Goal: Information Seeking & Learning: Learn about a topic

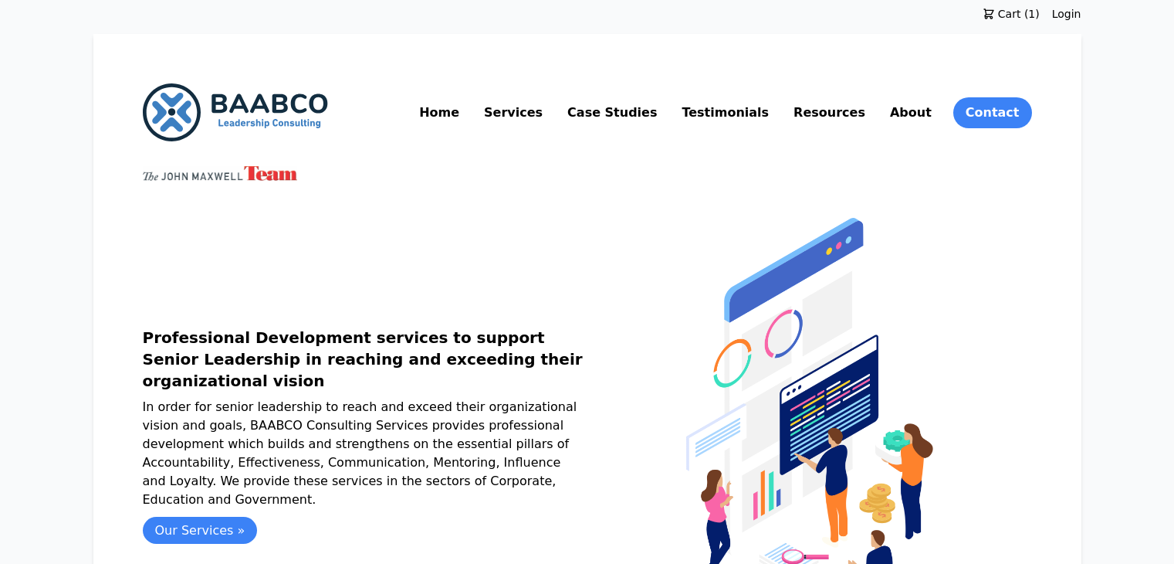
scroll to position [99, 0]
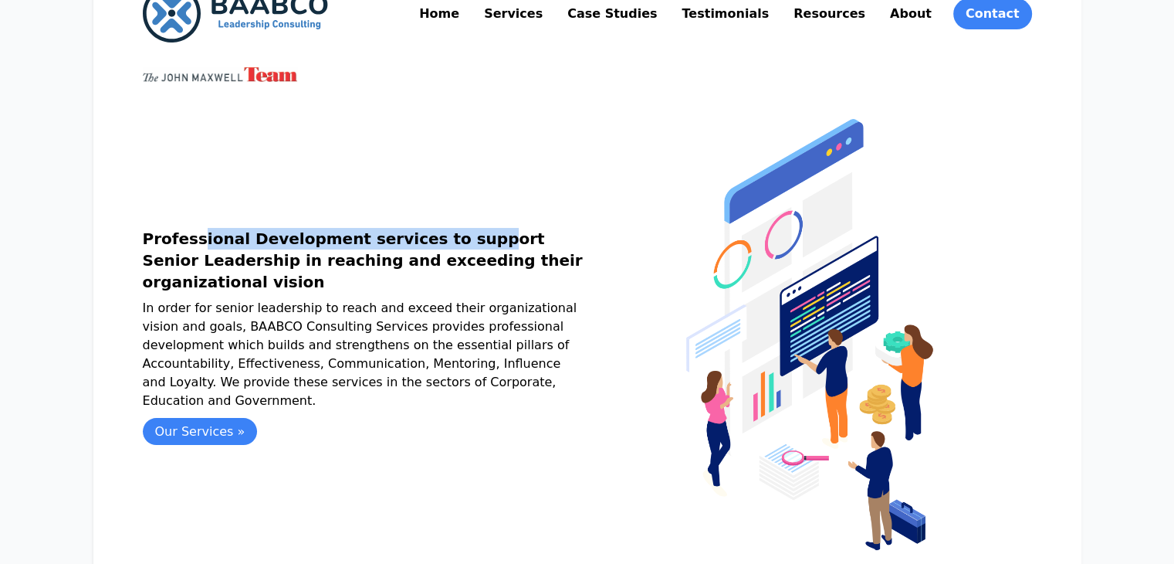
drag, startPoint x: 51, startPoint y: 249, endPoint x: 306, endPoint y: 249, distance: 254.8
click at [306, 249] on h1 "Professional Development services to support Senior Leadership in reaching and …" at bounding box center [365, 260] width 445 height 65
copy h1 "Professional Development services"
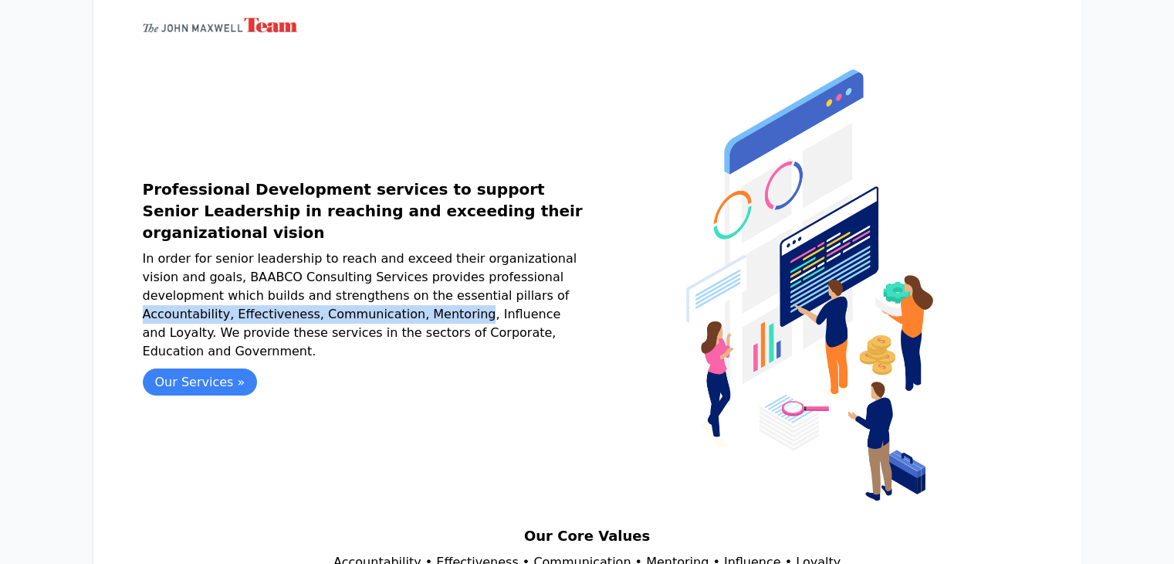
drag, startPoint x: 316, startPoint y: 304, endPoint x: 198, endPoint y: 326, distance: 119.3
click at [198, 326] on p "In order for senior leadership to reach and exceed their organizational vision …" at bounding box center [365, 304] width 445 height 111
copy p "Accountability, Effectiveness, Communication, Mentoring"
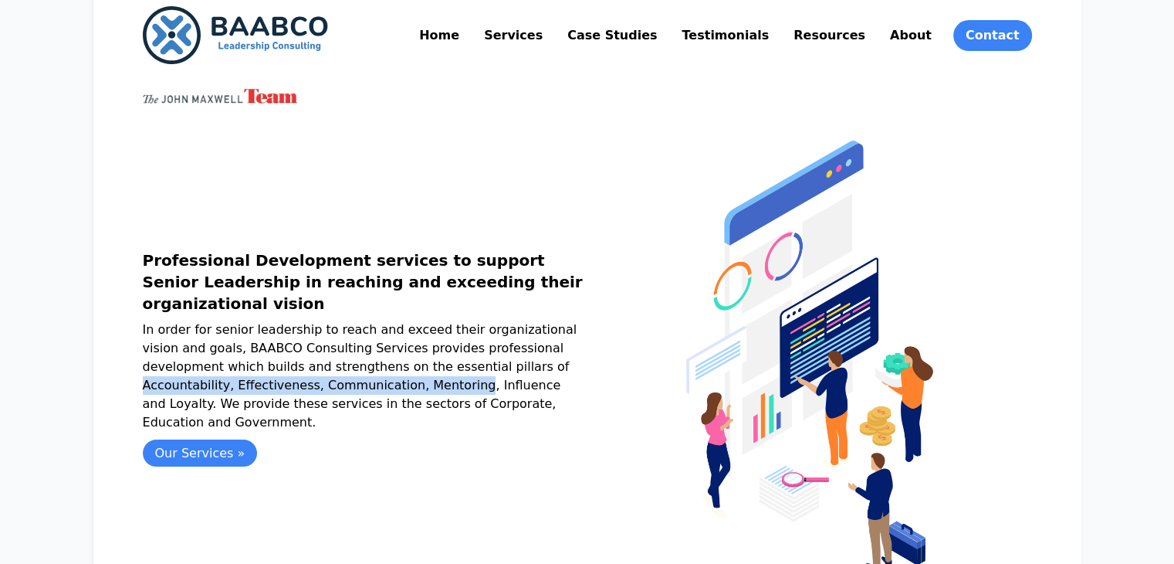
scroll to position [0, 0]
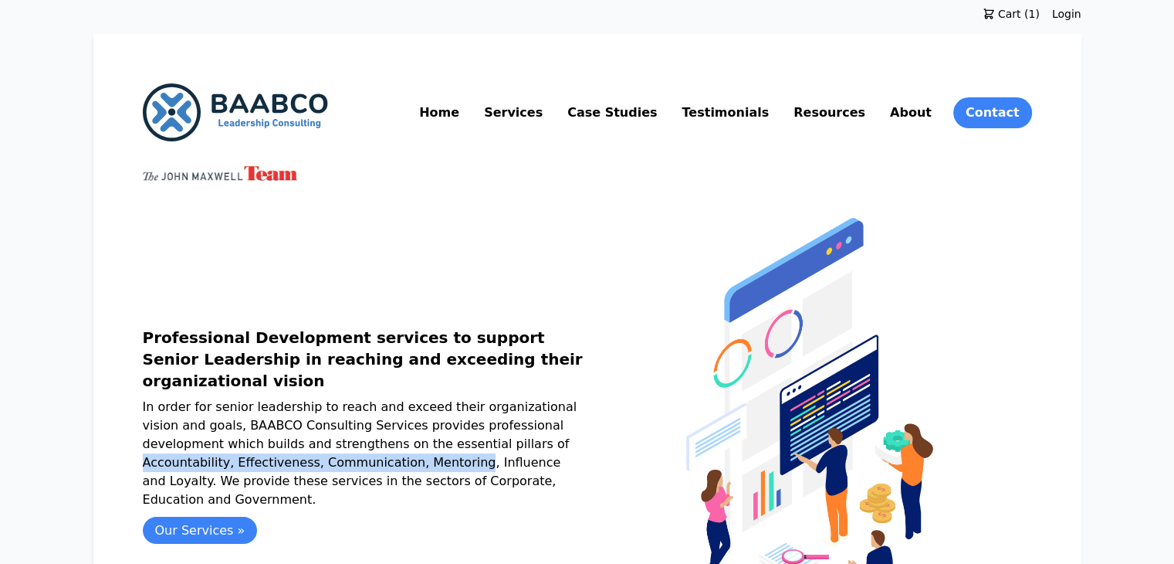
click at [546, 113] on link "Services" at bounding box center [513, 112] width 65 height 25
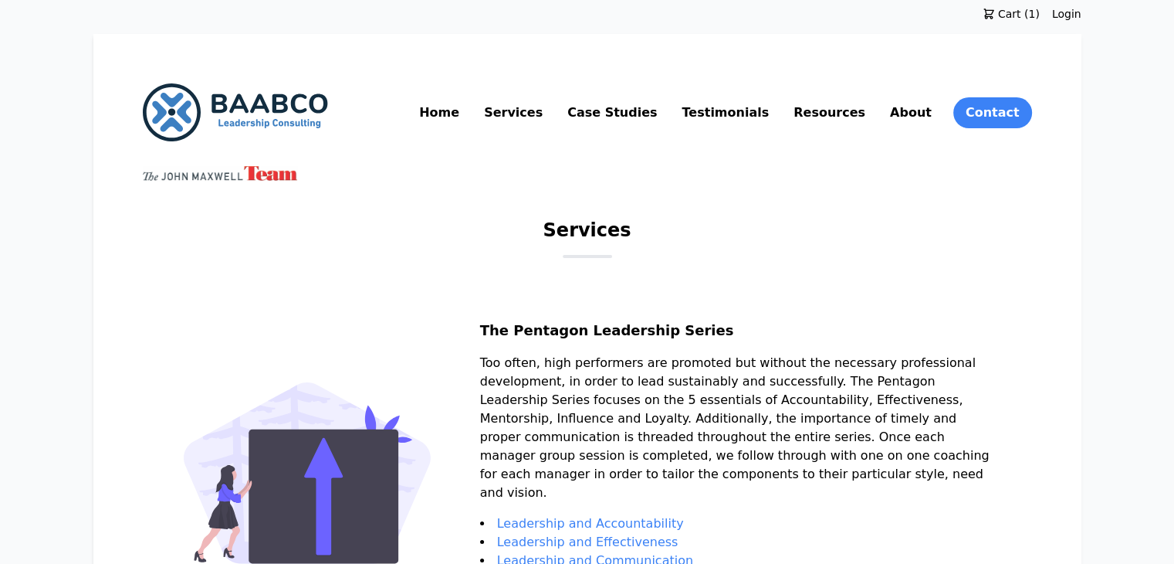
click at [935, 111] on link "About" at bounding box center [911, 112] width 48 height 25
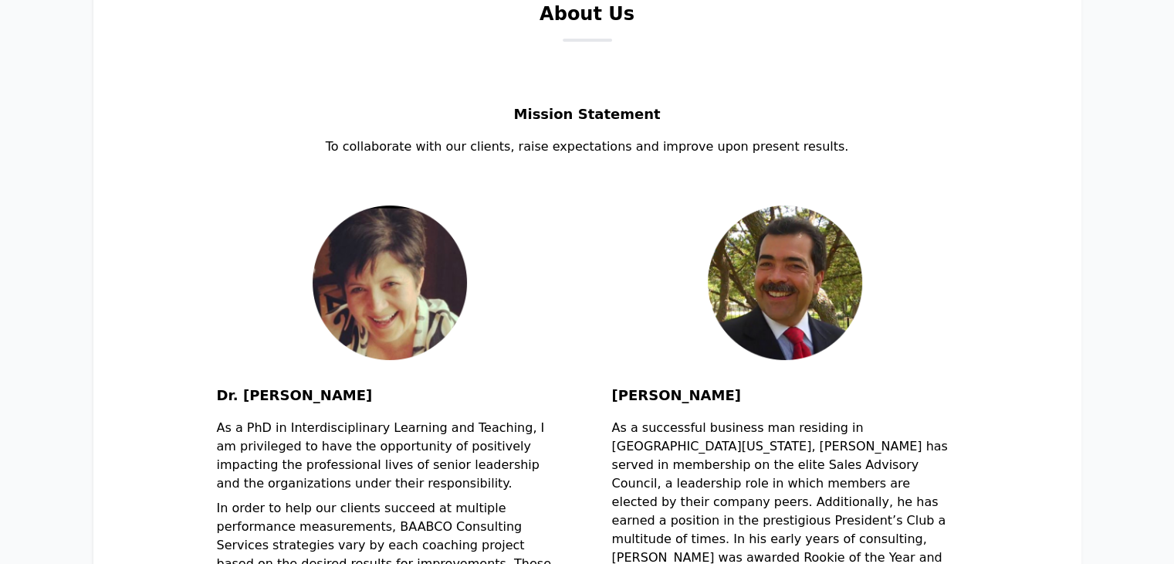
scroll to position [215, 0]
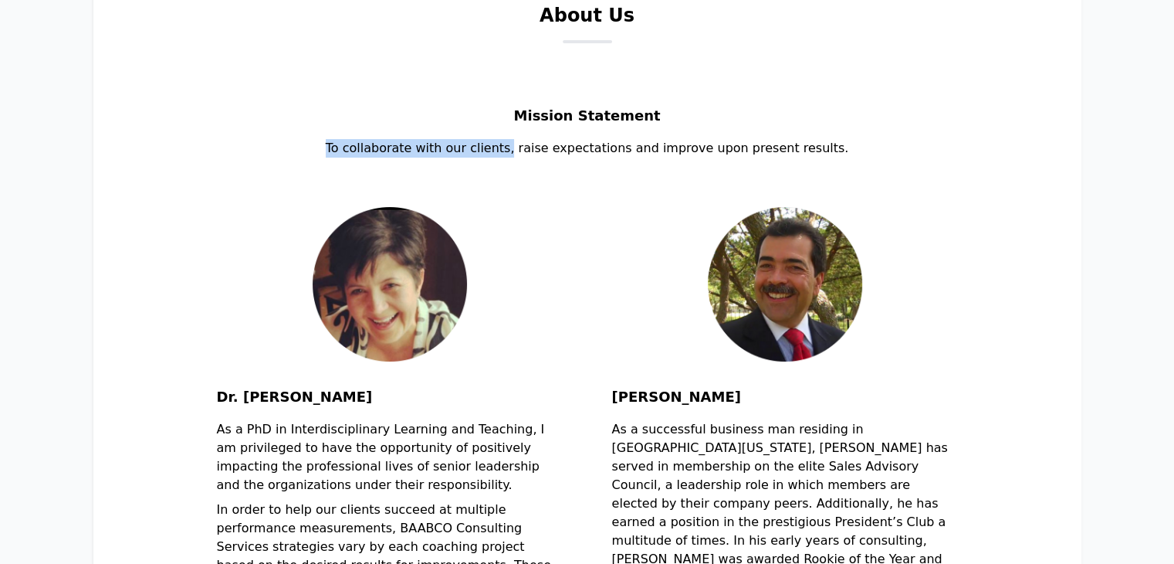
drag, startPoint x: 358, startPoint y: 147, endPoint x: 524, endPoint y: 147, distance: 166.0
click at [524, 147] on p "To collaborate with our clients, raise expectations and improve upon present re…" at bounding box center [587, 148] width 889 height 19
click at [516, 147] on p "To collaborate with our clients, raise expectations and improve upon present re…" at bounding box center [587, 148] width 889 height 19
click at [520, 147] on p "To collaborate with our clients, raise expectations and improve upon present re…" at bounding box center [587, 148] width 889 height 19
copy p "To collaborate with our clients"
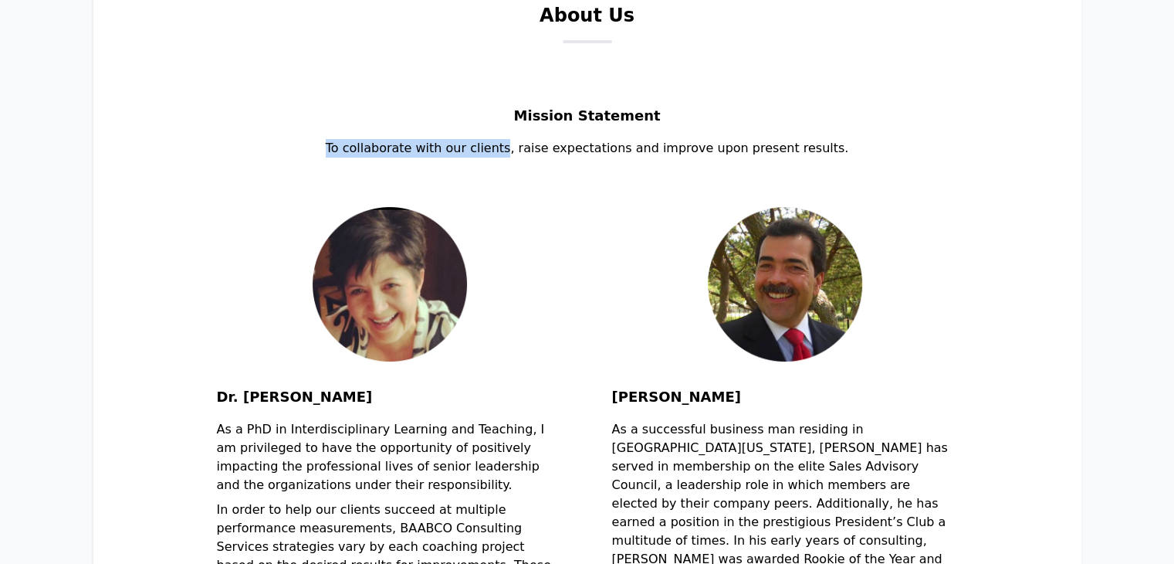
click at [374, 150] on p "To collaborate with our clients, raise expectations and improve upon present re…" at bounding box center [587, 148] width 889 height 19
drag, startPoint x: 374, startPoint y: 150, endPoint x: 521, endPoint y: 152, distance: 146.7
click at [521, 152] on p "To collaborate with our clients, raise expectations and improve upon present re…" at bounding box center [587, 148] width 889 height 19
copy p "collaborate with our clients"
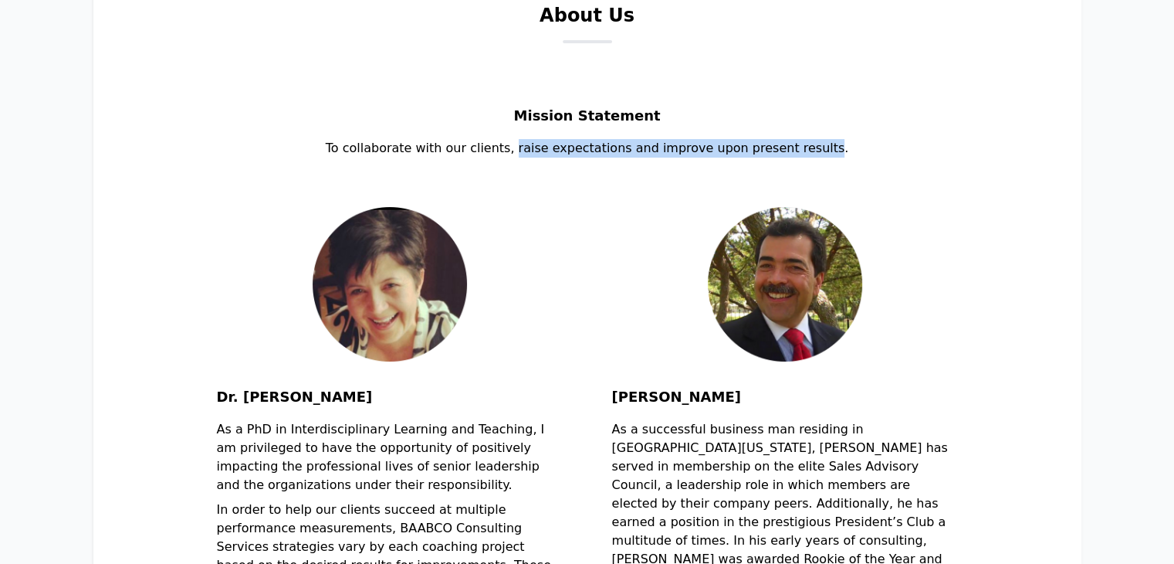
drag, startPoint x: 527, startPoint y: 149, endPoint x: 812, endPoint y: 147, distance: 284.9
click at [812, 147] on p "To collaborate with our clients, raise expectations and improve upon present re…" at bounding box center [587, 148] width 889 height 19
copy p "raise expectations and improve upon present results"
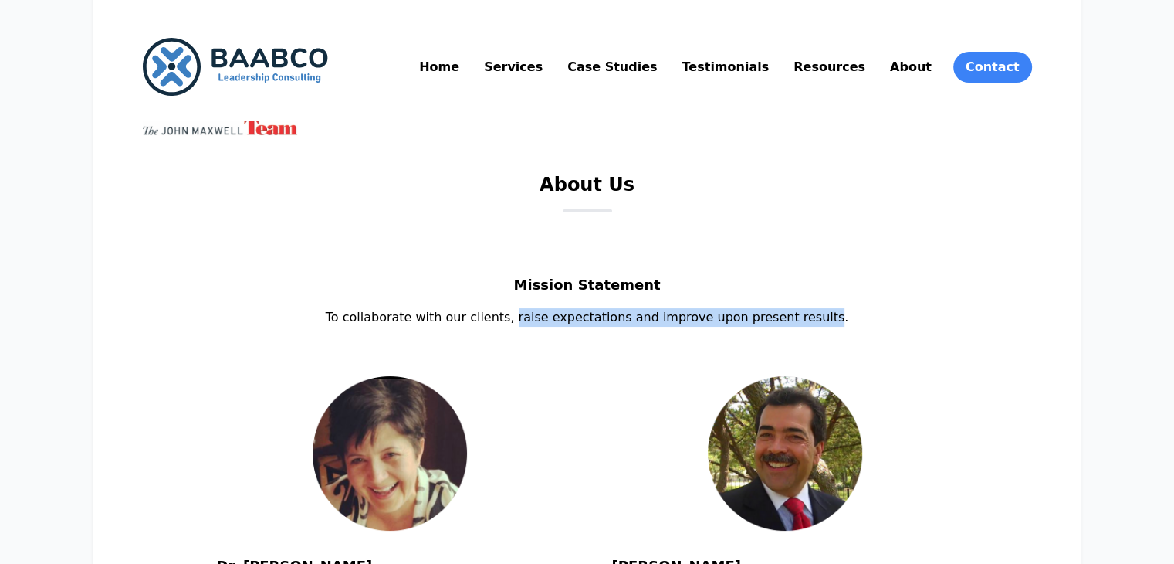
scroll to position [0, 0]
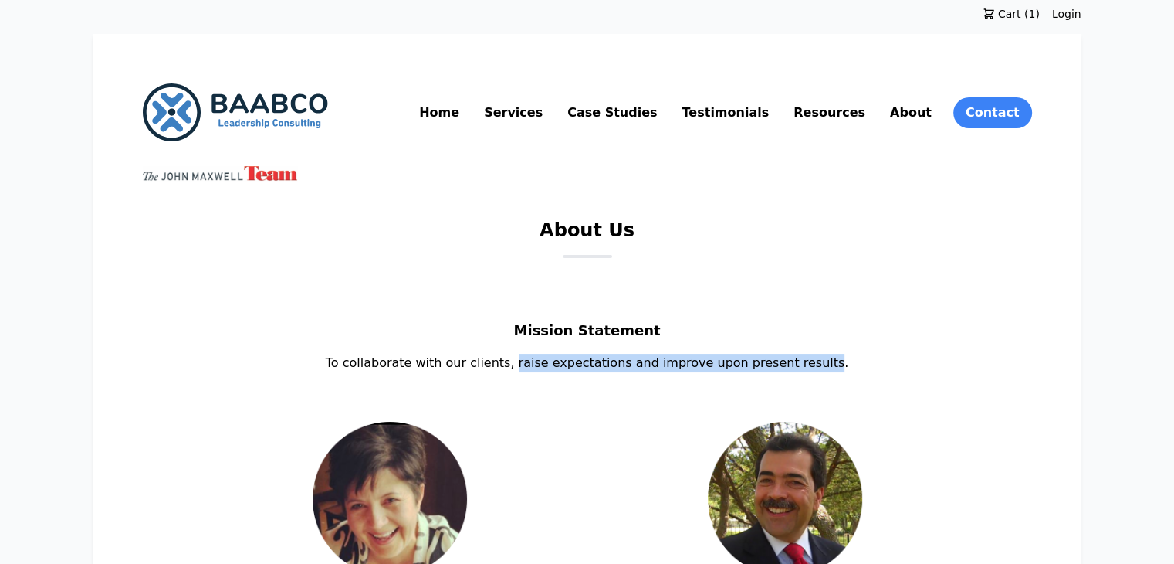
click at [660, 109] on link "Case Studies" at bounding box center [612, 112] width 96 height 25
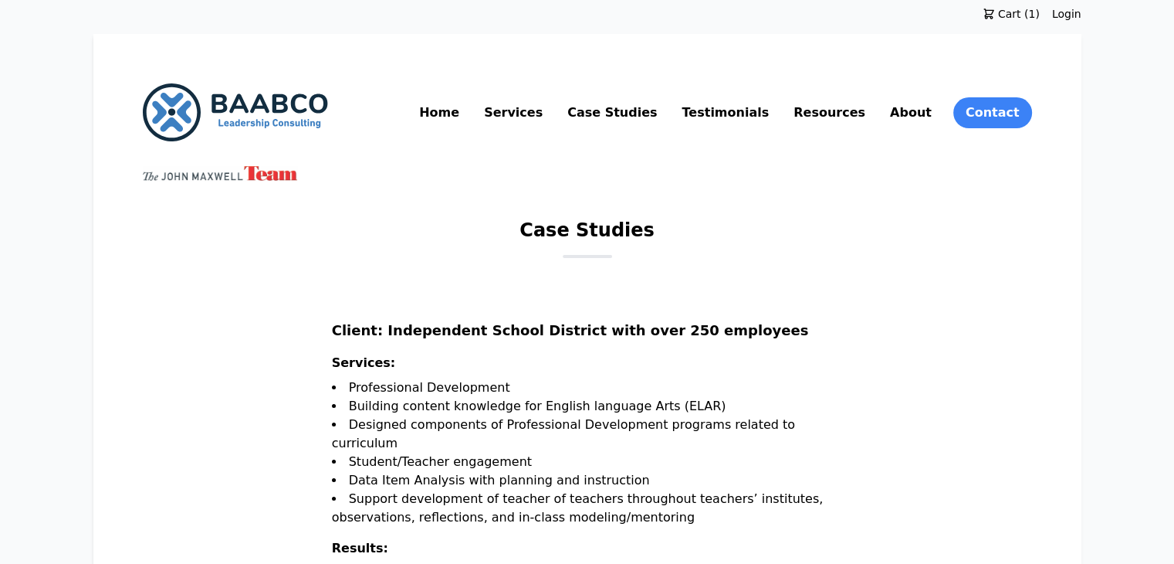
click at [546, 106] on link "Services" at bounding box center [513, 112] width 65 height 25
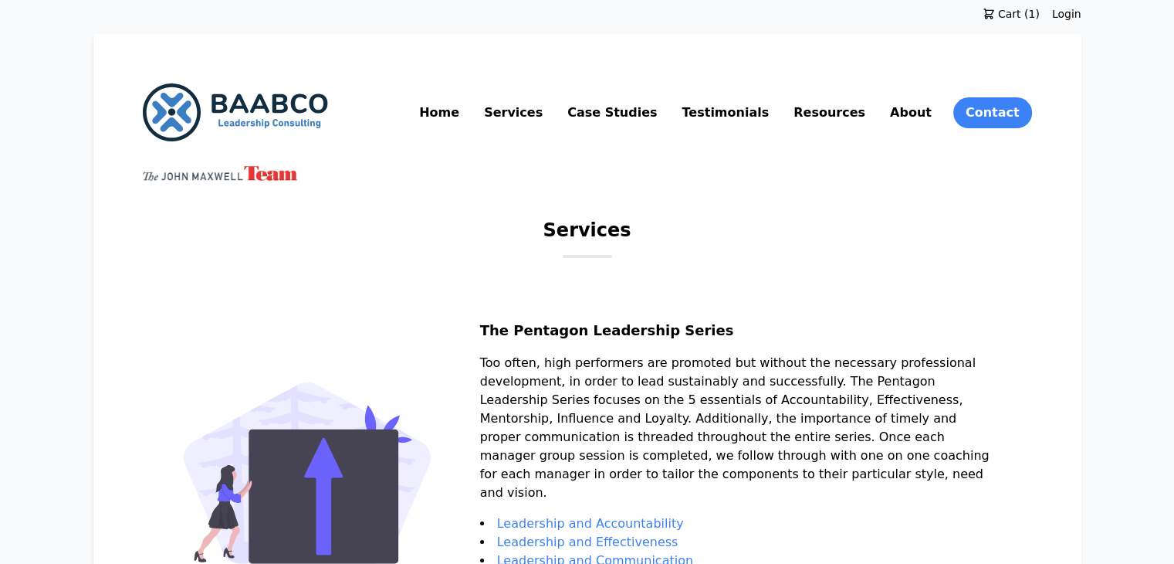
click at [868, 112] on link "Resources" at bounding box center [830, 112] width 78 height 25
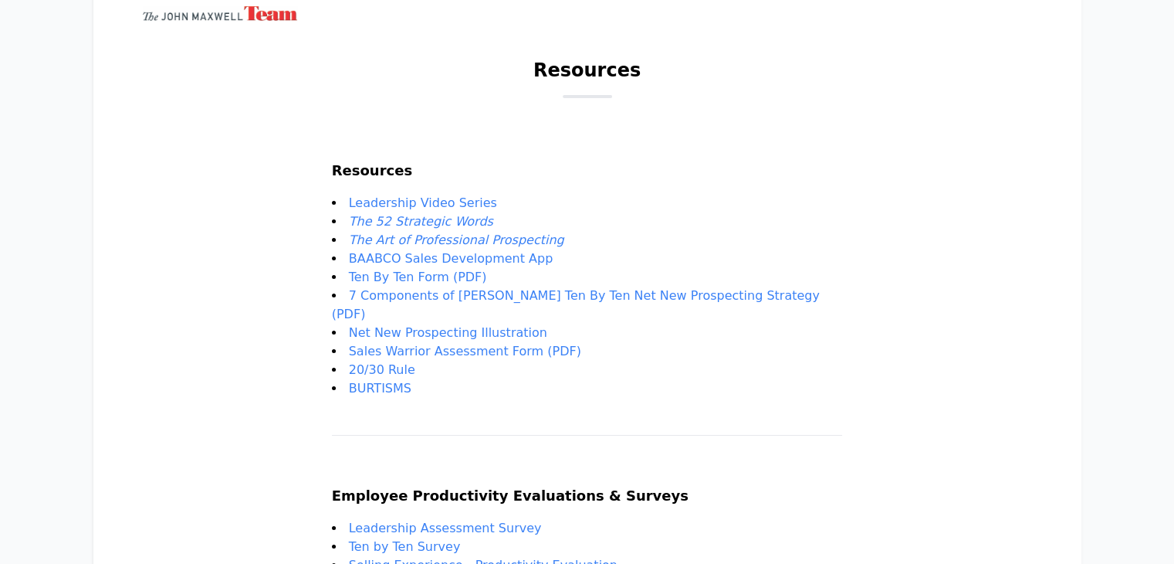
scroll to position [161, 0]
click at [479, 202] on link "Leadership Video Series" at bounding box center [423, 202] width 148 height 15
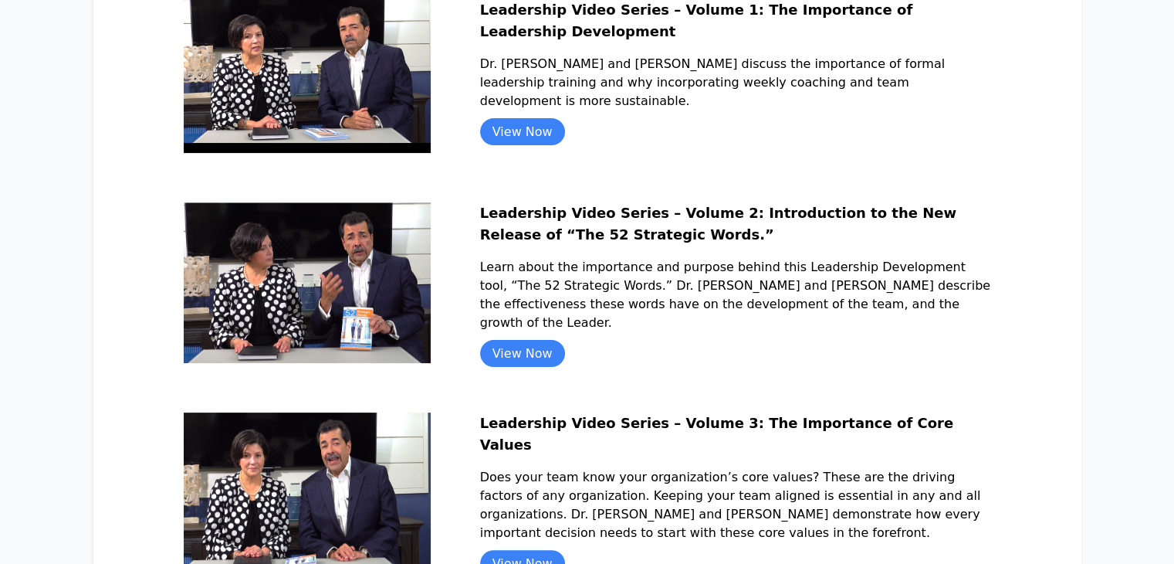
scroll to position [321, 0]
